Goal: Find specific page/section

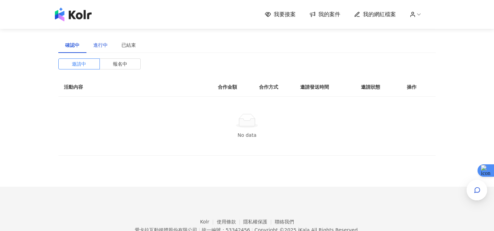
click at [103, 44] on div "進行中" at bounding box center [100, 45] width 14 height 8
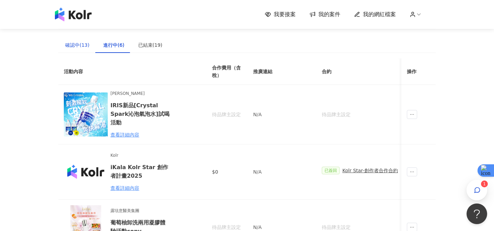
click at [83, 46] on div "確認中(13)" at bounding box center [77, 45] width 24 height 8
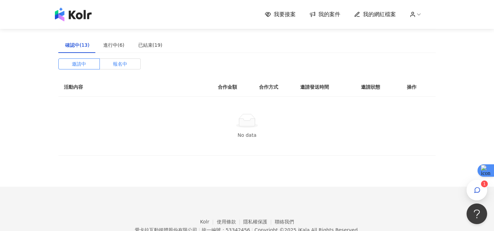
click at [124, 59] on span "報名中" at bounding box center [120, 64] width 14 height 10
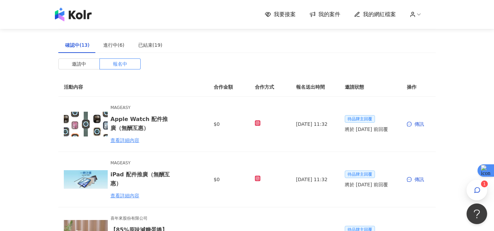
click at [68, 17] on img at bounding box center [73, 15] width 37 height 14
